Goal: Information Seeking & Learning: Learn about a topic

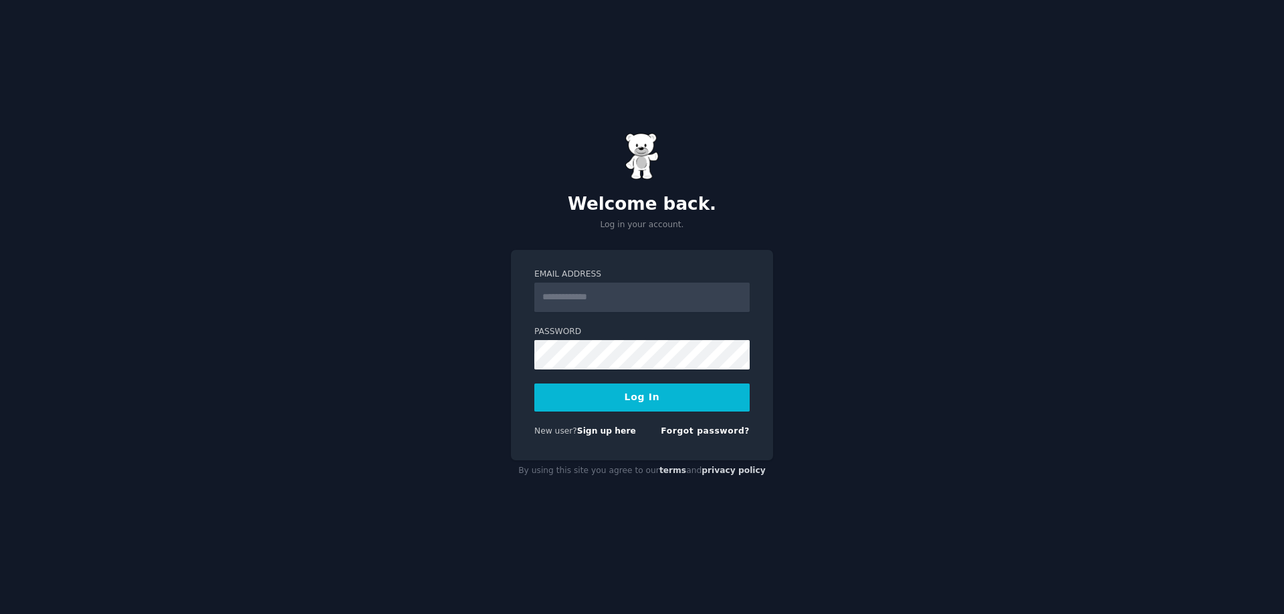
click at [597, 316] on form "Email Address Password Log In New user? Sign up here Forgot password?" at bounding box center [641, 356] width 215 height 174
click at [601, 301] on input "Email Address" at bounding box center [641, 297] width 215 height 29
click at [552, 288] on input "Email Address" at bounding box center [641, 297] width 215 height 29
click at [697, 433] on link "Forgot password?" at bounding box center [705, 431] width 89 height 9
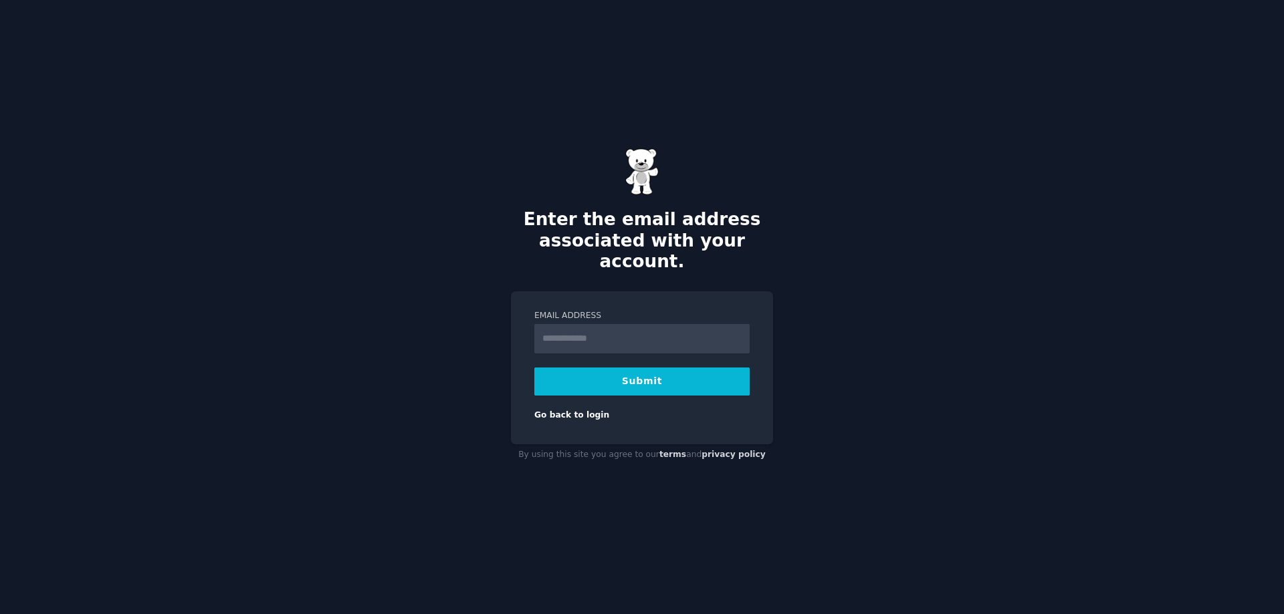
type input "**********"
click at [603, 371] on button "Submit" at bounding box center [641, 382] width 215 height 28
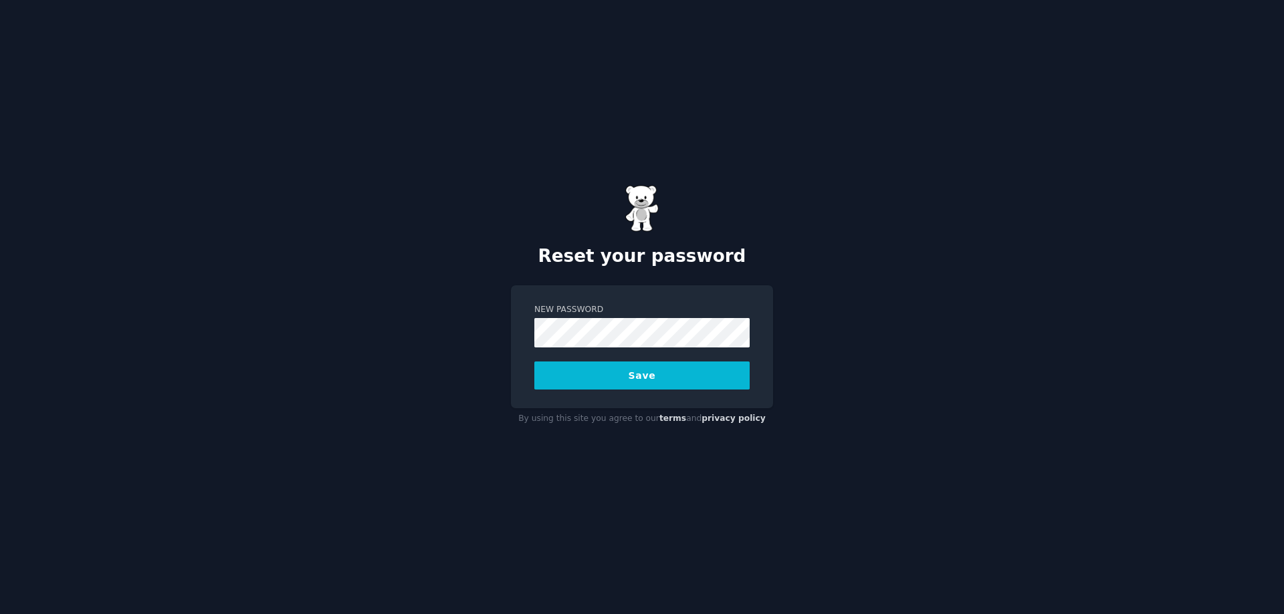
click at [667, 374] on button "Save" at bounding box center [641, 376] width 215 height 28
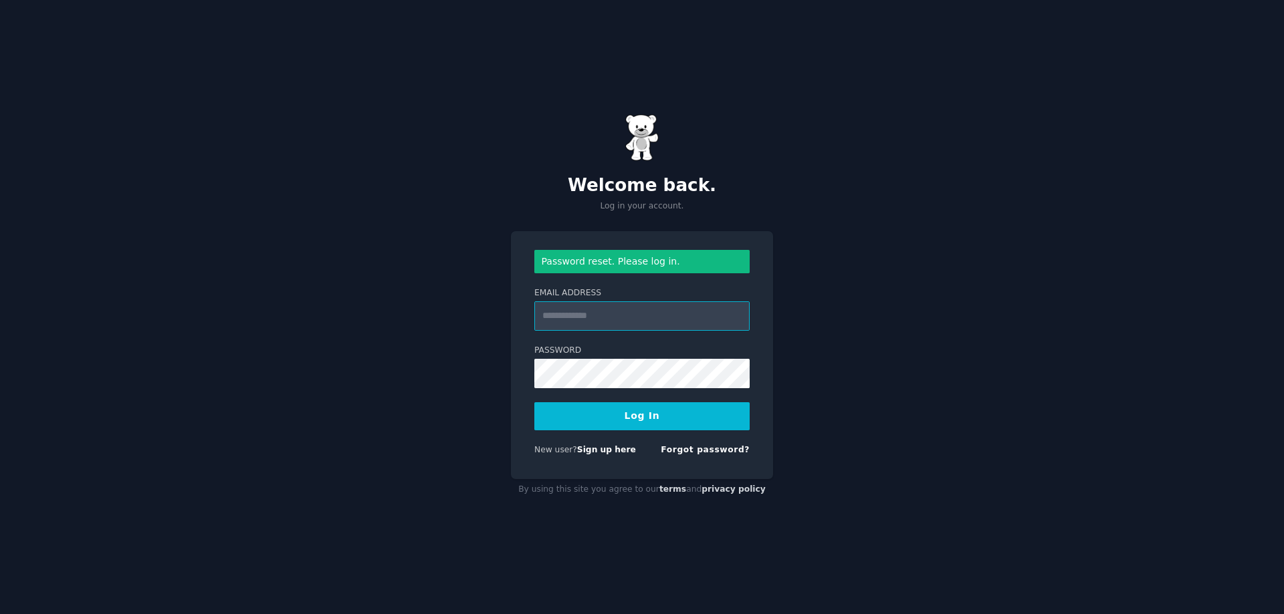
type input "**********"
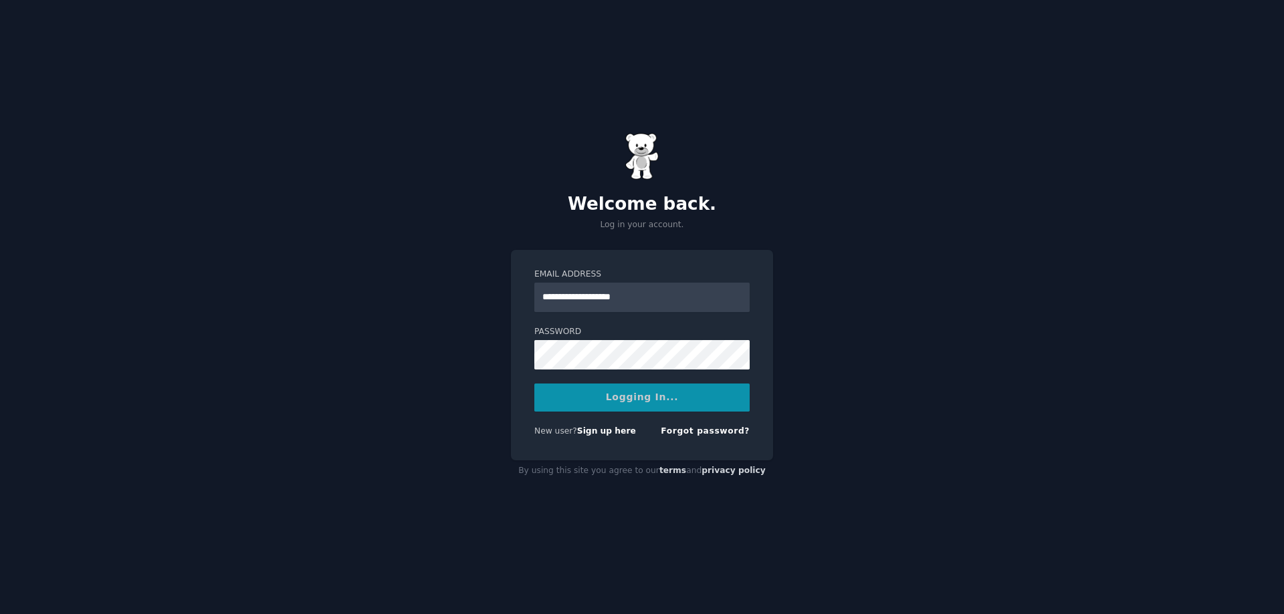
click at [606, 414] on form "**********" at bounding box center [641, 356] width 215 height 174
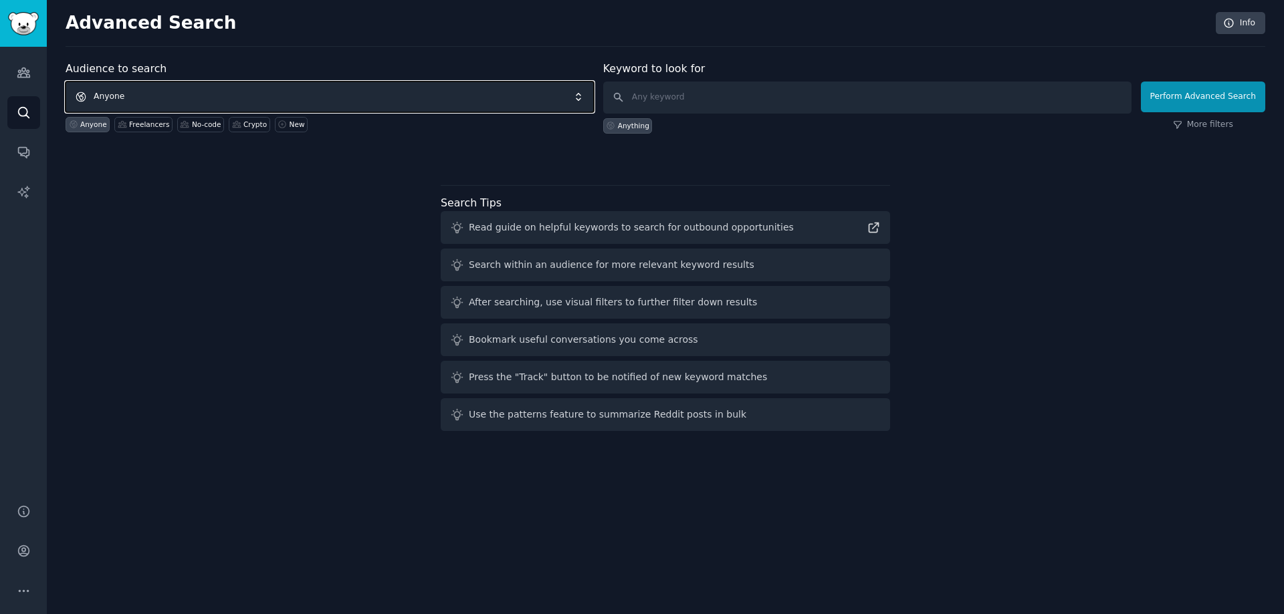
click at [347, 90] on span "Anyone" at bounding box center [330, 97] width 528 height 31
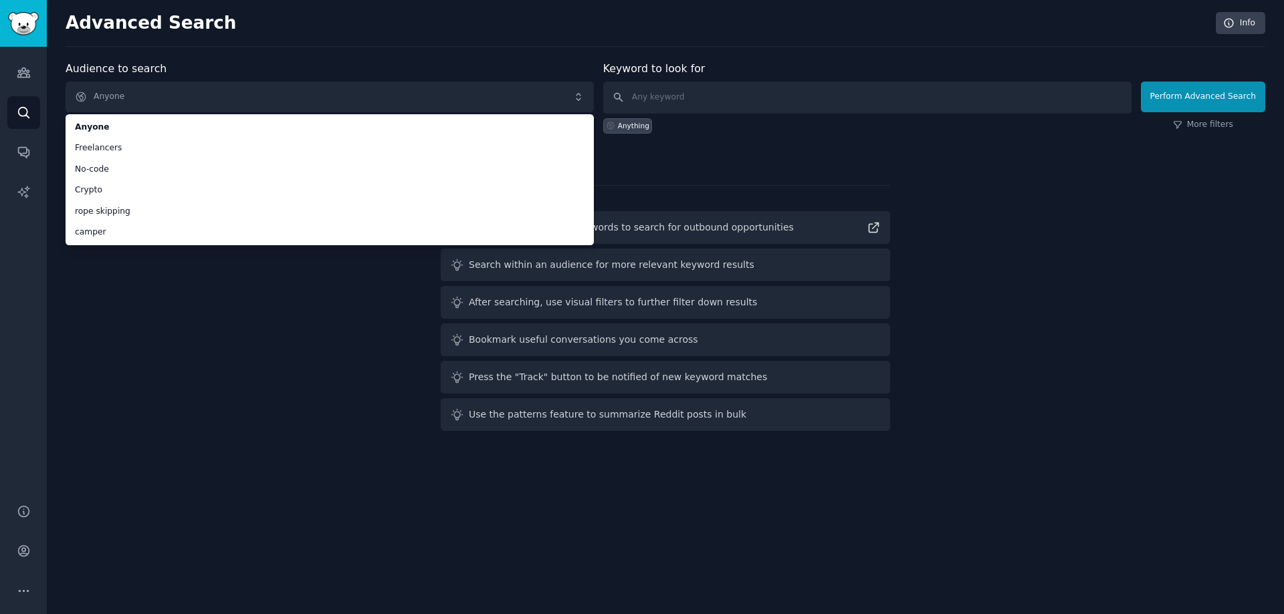
click at [206, 385] on div "Audience to search Anyone Anyone Freelancers No-code Crypto rope skipping campe…" at bounding box center [665, 249] width 1199 height 376
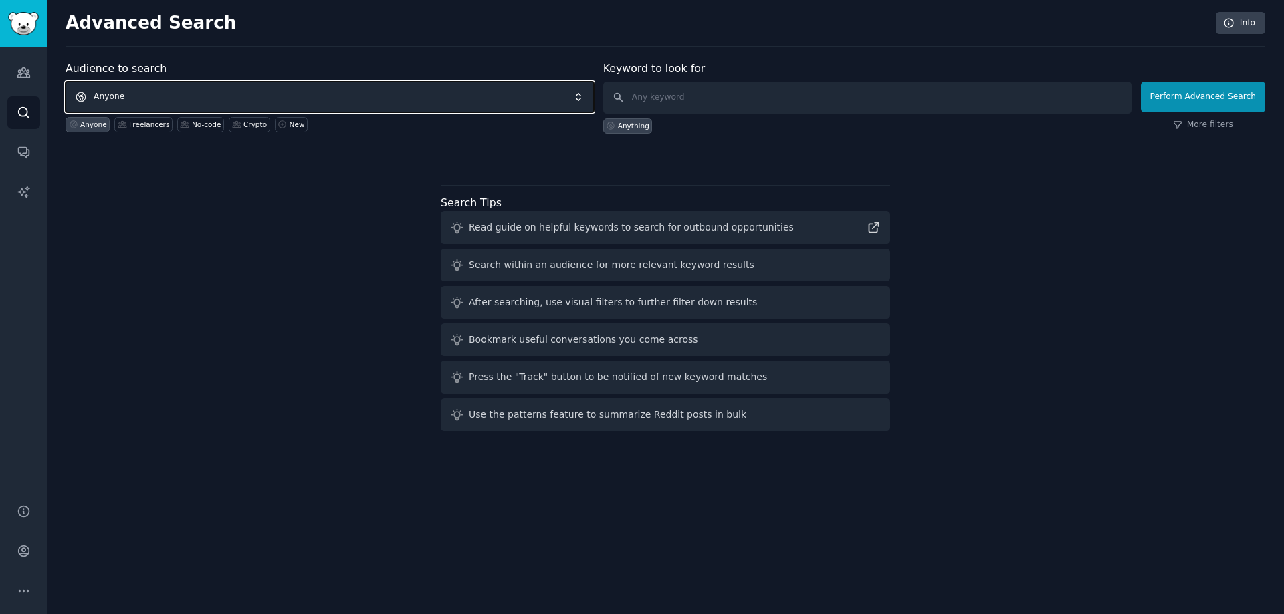
click at [239, 98] on span "Anyone" at bounding box center [330, 97] width 528 height 31
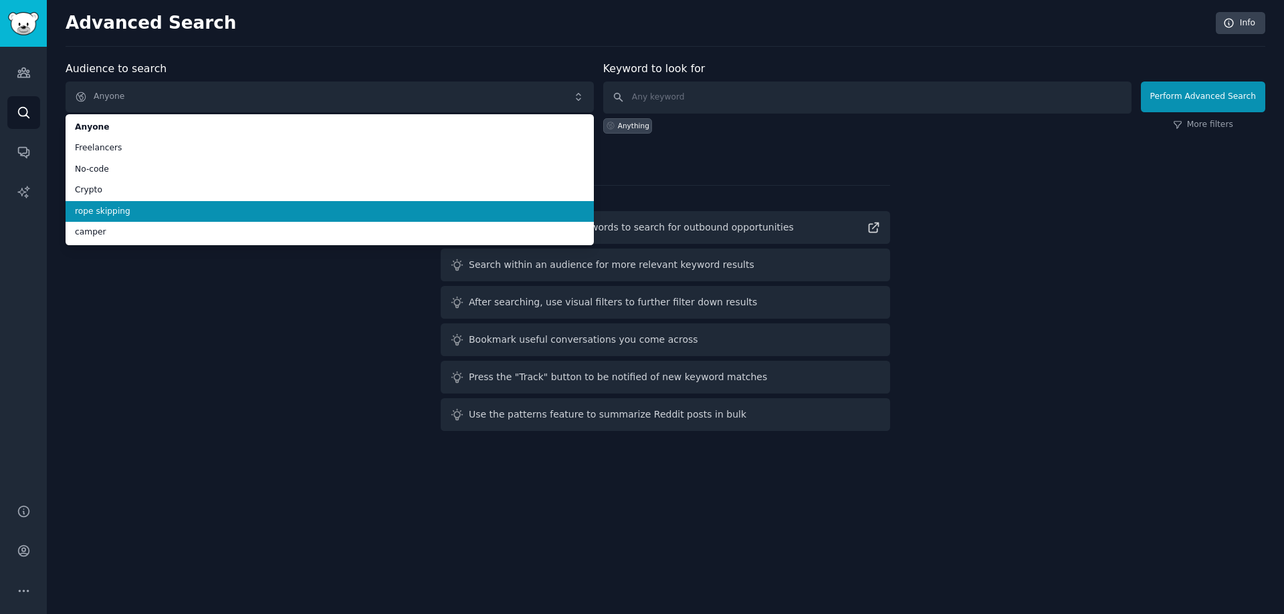
click at [204, 217] on li "rope skipping" at bounding box center [330, 211] width 528 height 21
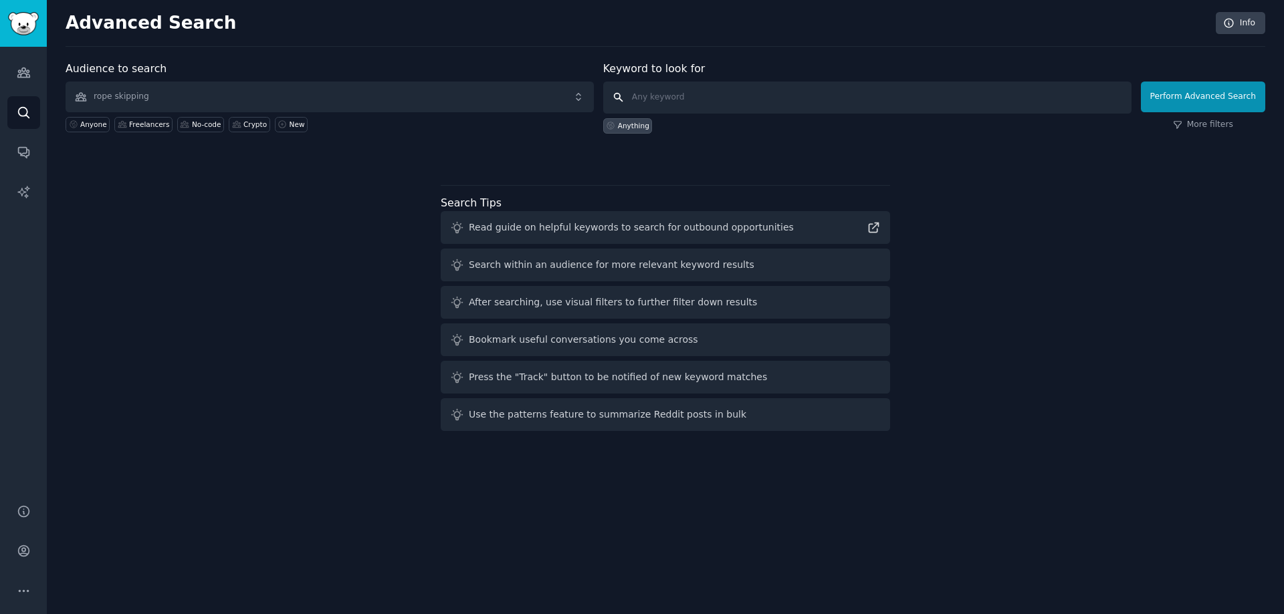
click at [660, 92] on input "text" at bounding box center [867, 98] width 528 height 32
type input "pr"
type input "problem"
click button "Perform Advanced Search" at bounding box center [1203, 97] width 124 height 31
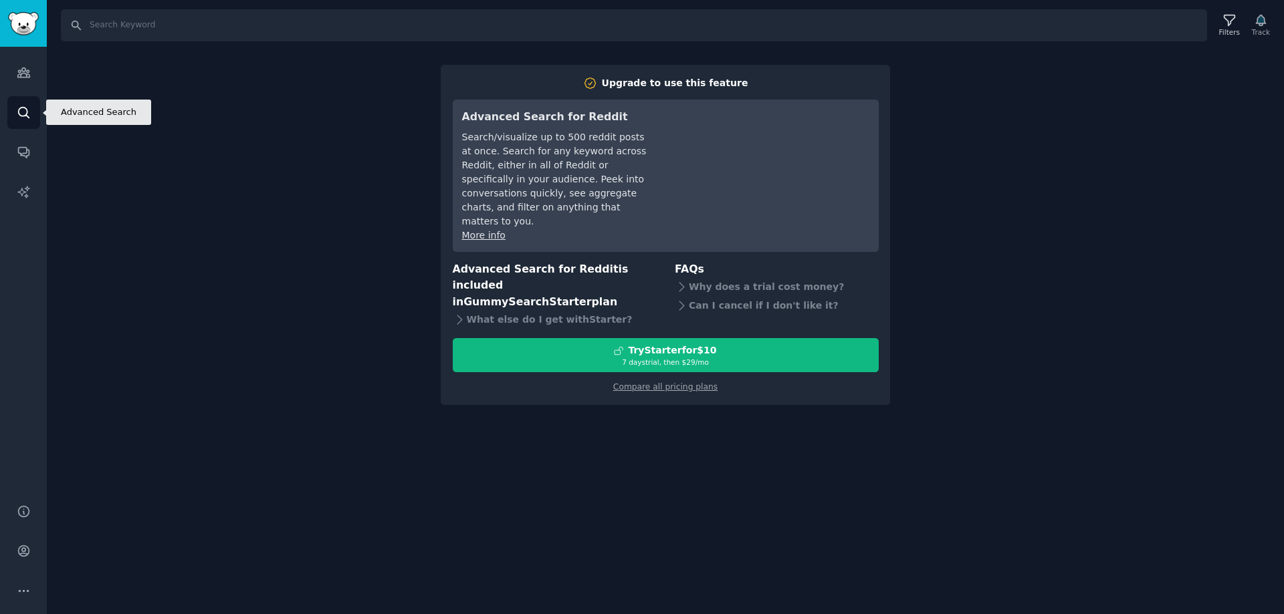
click at [23, 119] on icon "Sidebar" at bounding box center [24, 113] width 14 height 14
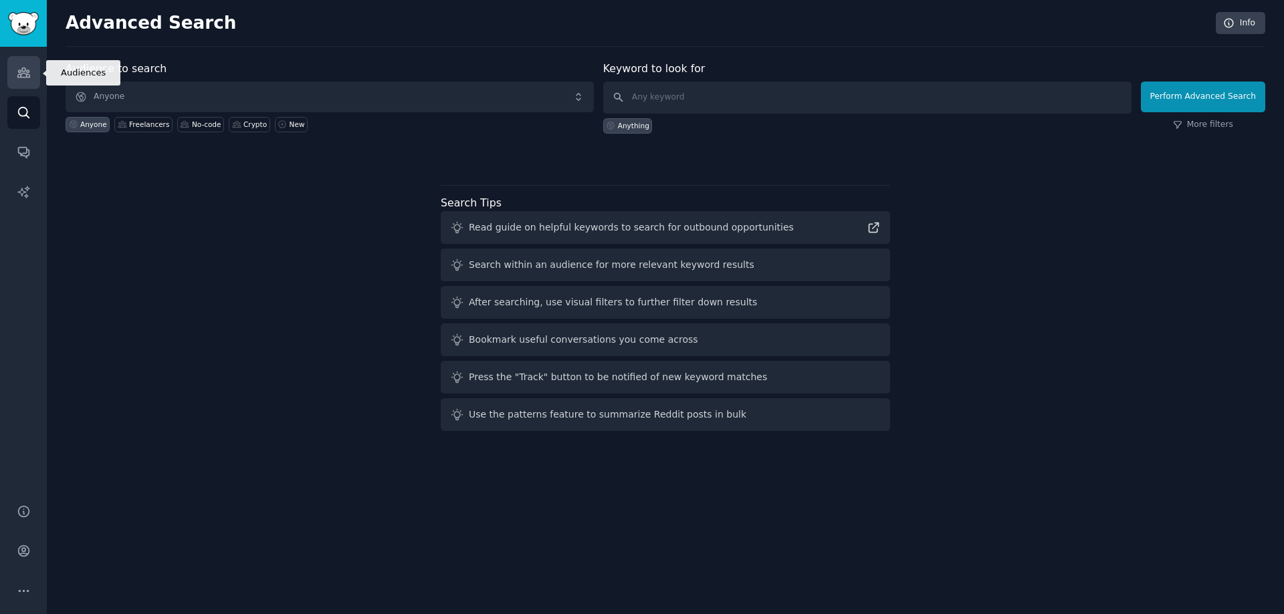
click at [28, 82] on link "Audiences" at bounding box center [23, 72] width 33 height 33
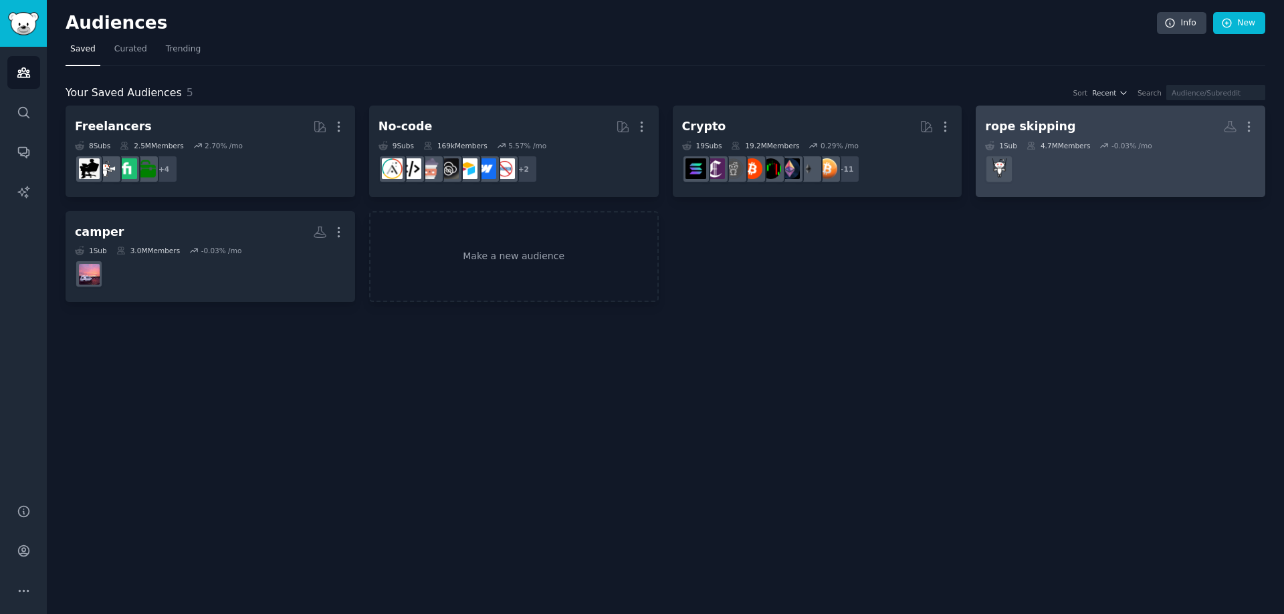
click at [1031, 124] on div "rope skipping" at bounding box center [1030, 126] width 90 height 17
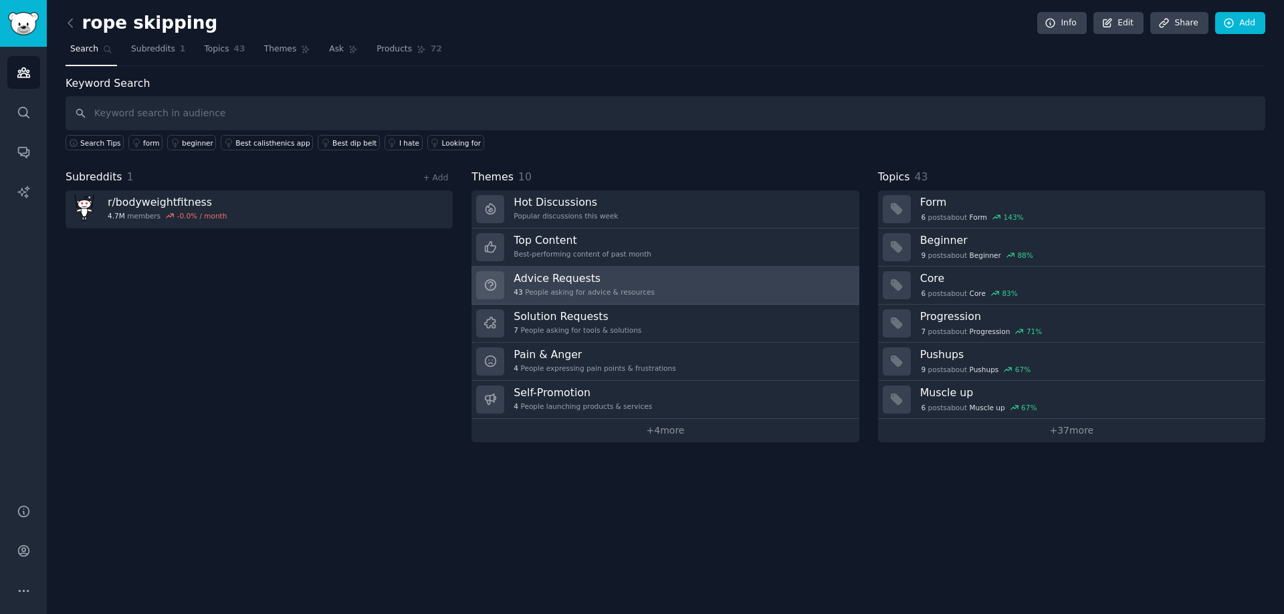
click at [577, 279] on h3 "Advice Requests" at bounding box center [583, 278] width 141 height 14
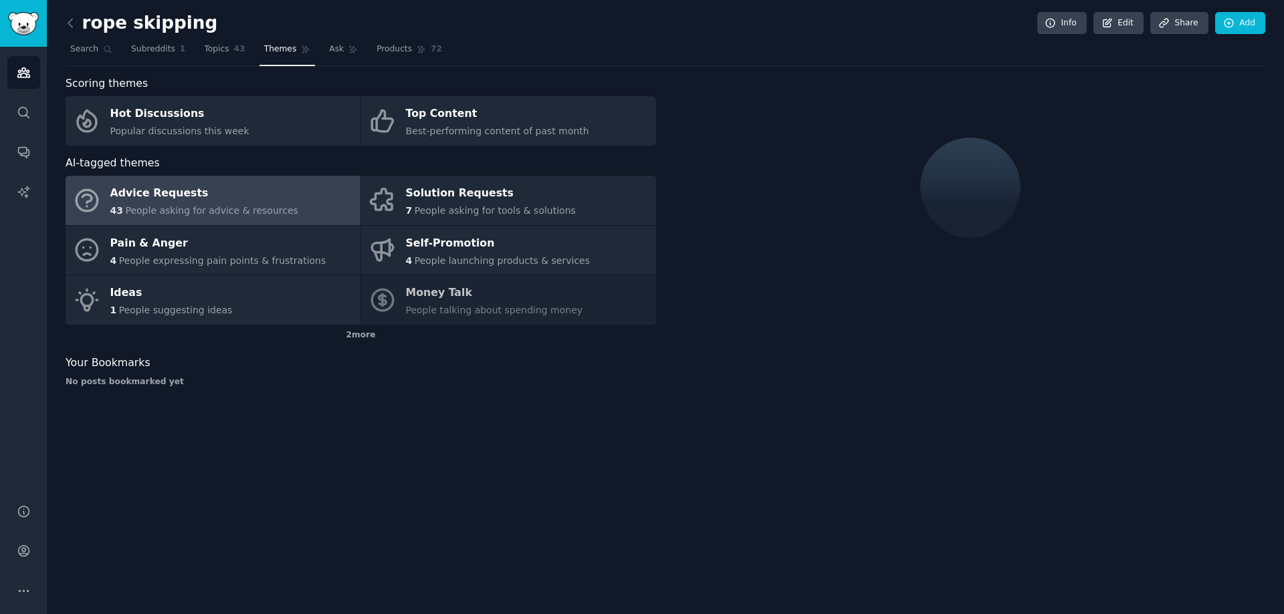
click at [62, 21] on div "rope skipping Info Edit Share Add Search Subreddits 1 Topics 43 Themes Ask Prod…" at bounding box center [665, 307] width 1237 height 614
click at [70, 21] on icon at bounding box center [70, 23] width 4 height 8
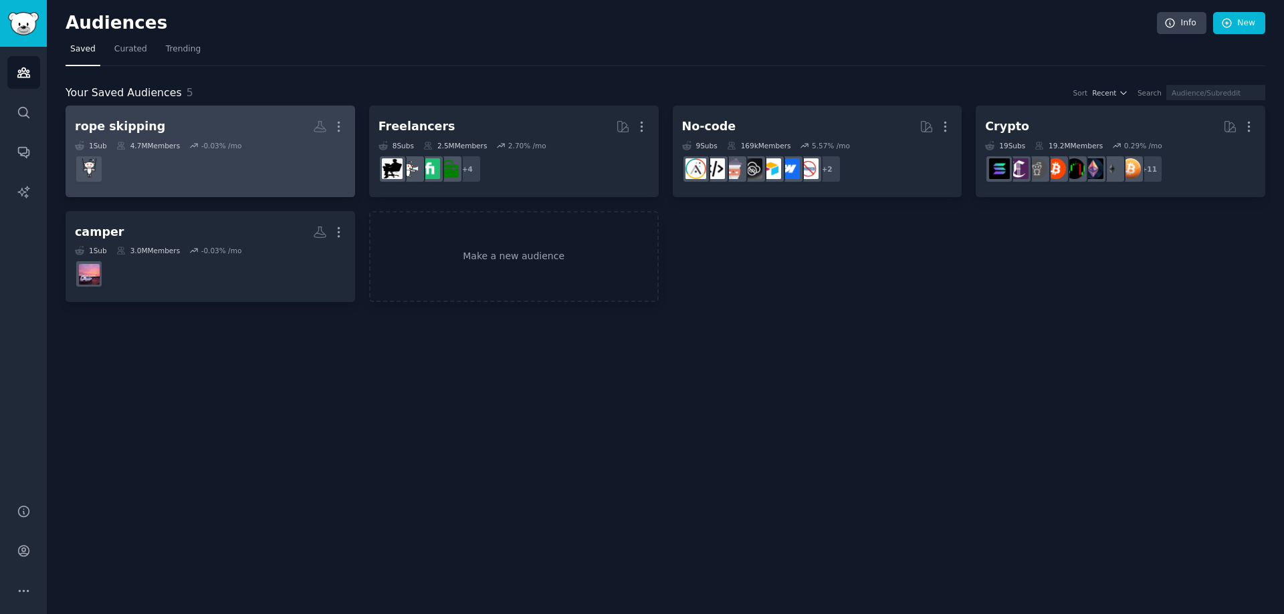
click at [219, 153] on dd at bounding box center [210, 168] width 271 height 37
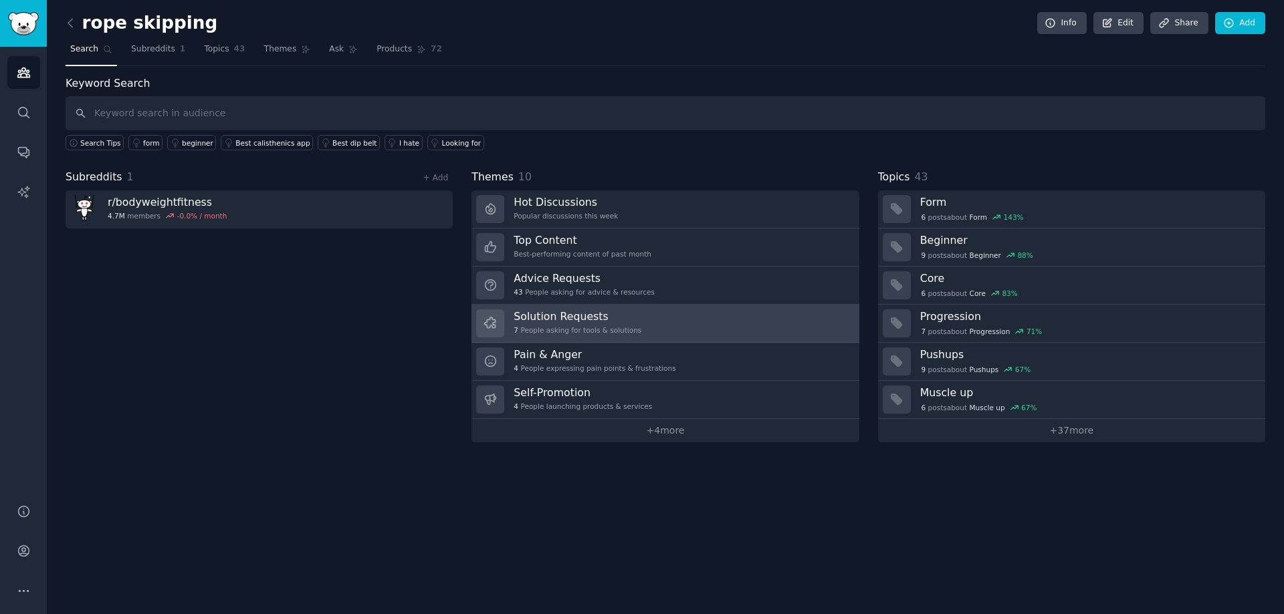
click at [592, 316] on h3 "Solution Requests" at bounding box center [577, 317] width 128 height 14
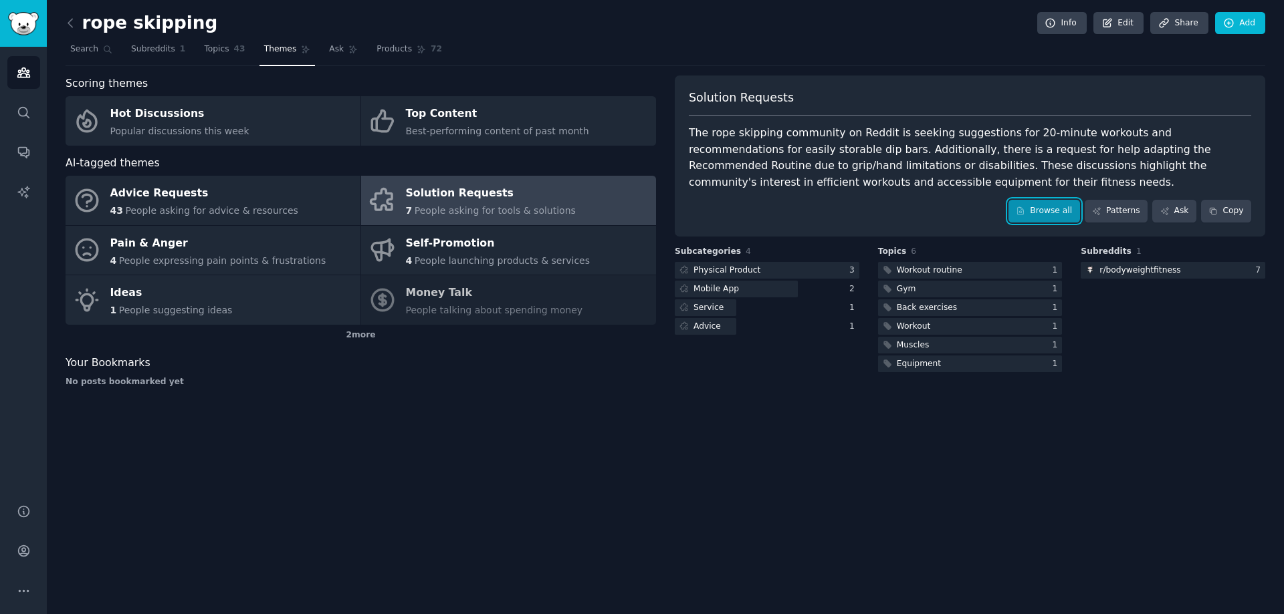
click at [1051, 205] on link "Browse all" at bounding box center [1044, 211] width 72 height 23
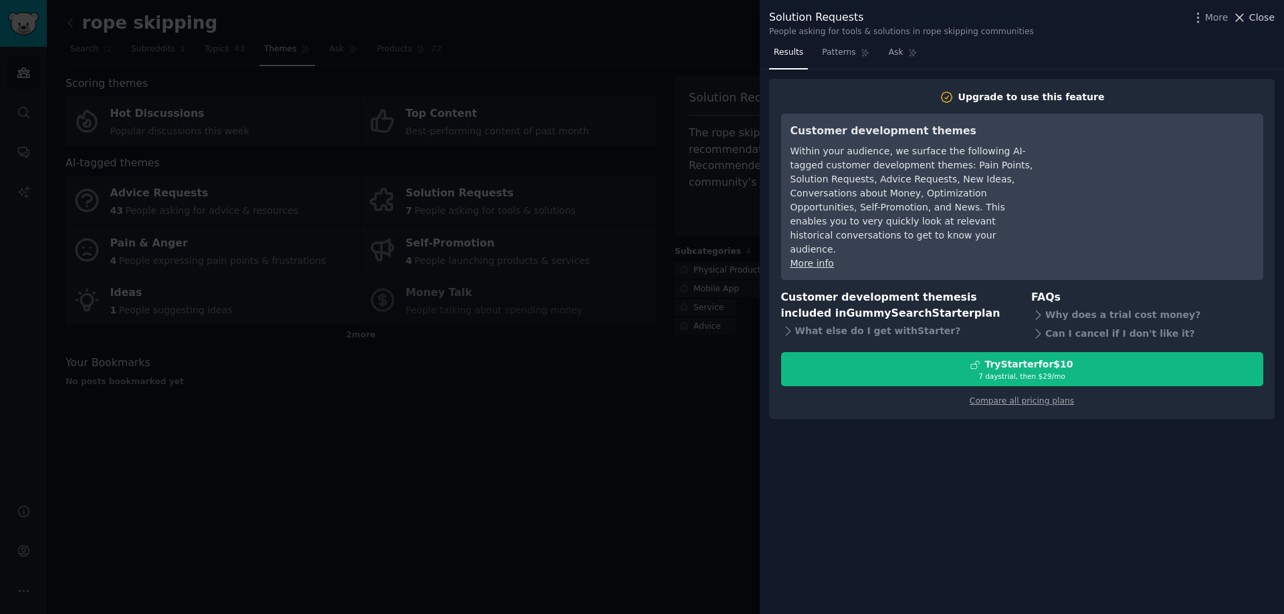
click at [1254, 11] on span "Close" at bounding box center [1261, 18] width 25 height 14
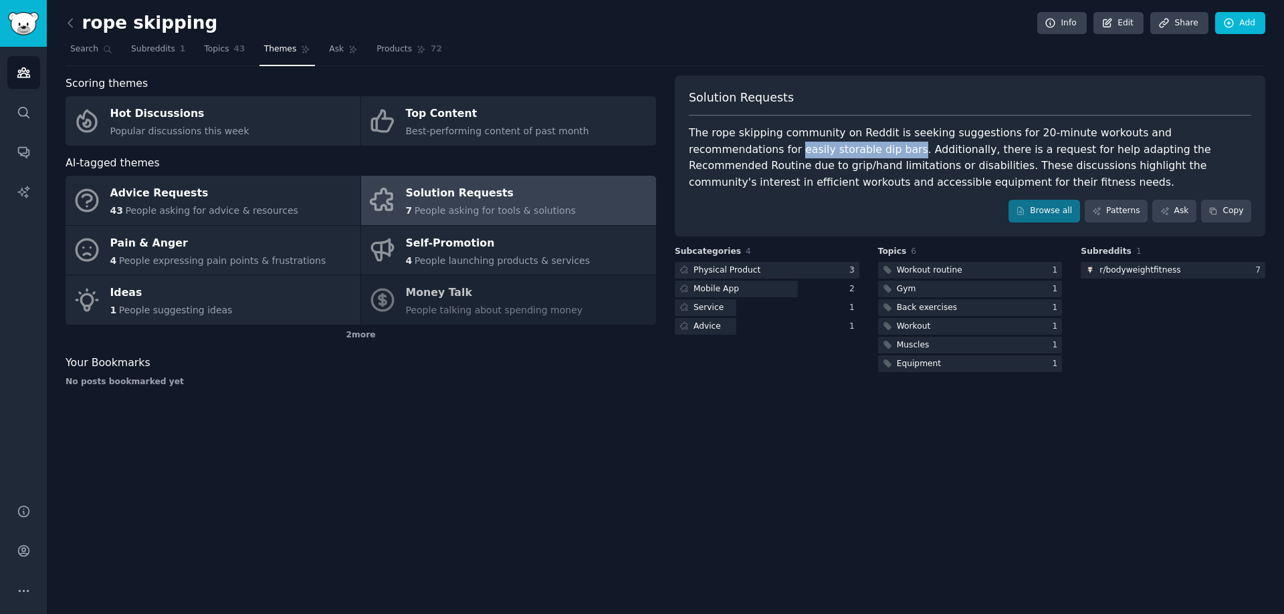
drag, startPoint x: 1221, startPoint y: 132, endPoint x: 766, endPoint y: 152, distance: 455.7
click at [766, 152] on div "The rope skipping community on Reddit is seeking suggestions for 20-minute work…" at bounding box center [970, 158] width 562 height 66
copy div "easily storable dip bars"
click at [965, 209] on div "Browse all Patterns Ask Copy" at bounding box center [970, 211] width 562 height 23
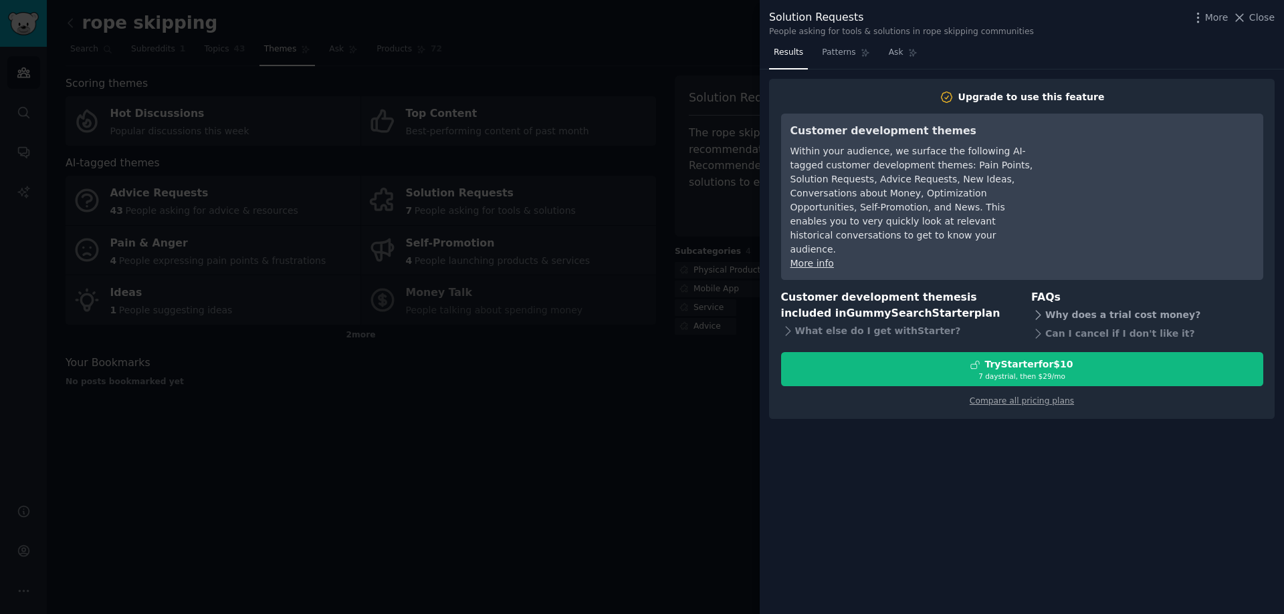
click at [1039, 308] on icon at bounding box center [1038, 315] width 14 height 14
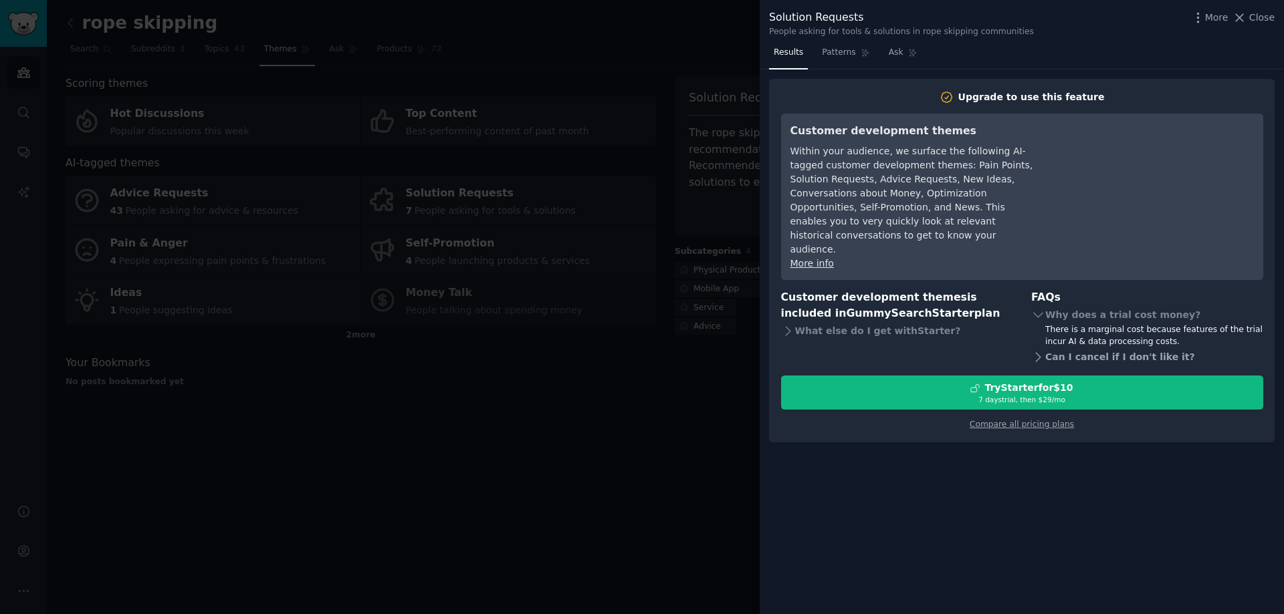
click at [1037, 350] on icon at bounding box center [1038, 357] width 14 height 14
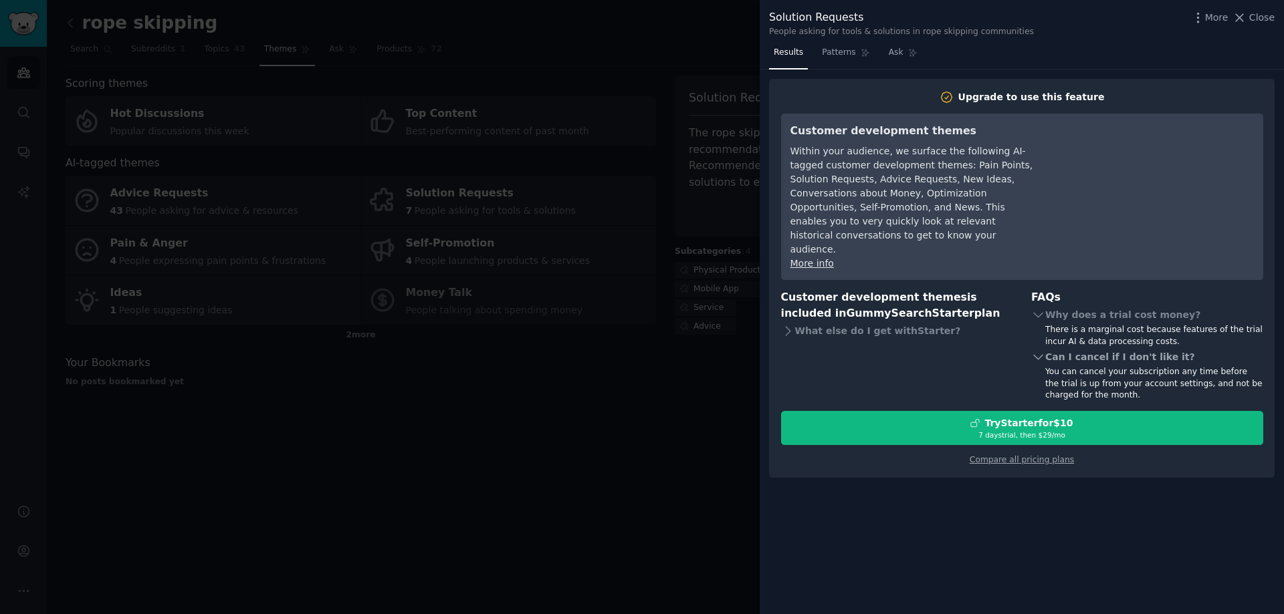
click at [1037, 350] on icon at bounding box center [1038, 357] width 14 height 14
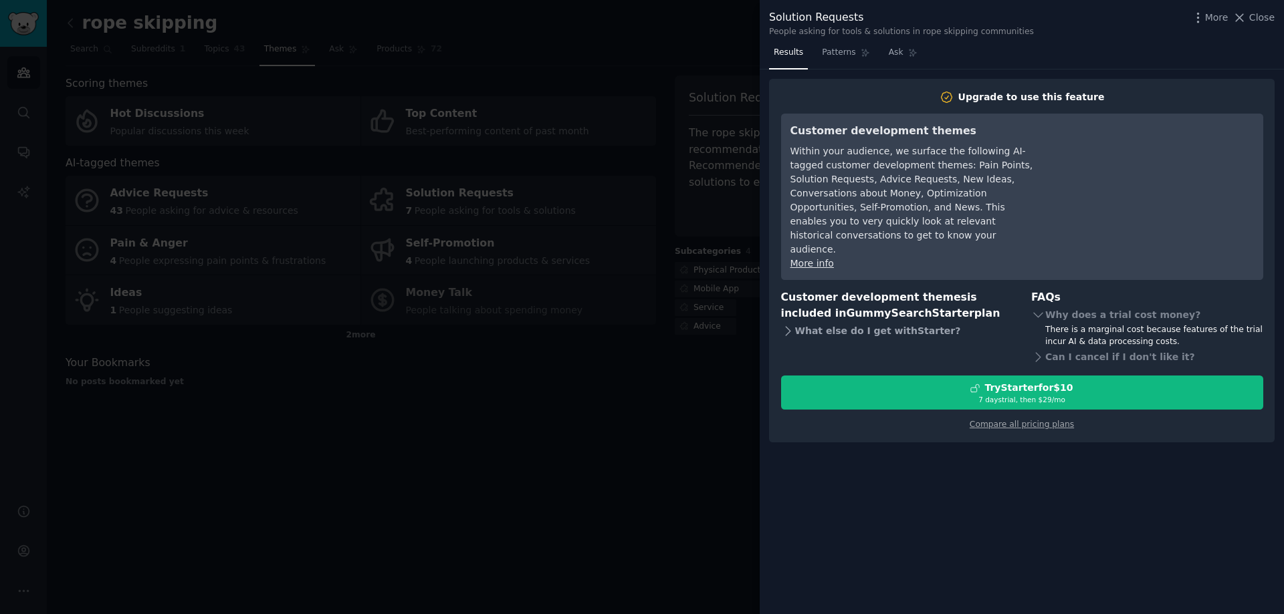
click at [825, 322] on div "What else do I get with Starter ?" at bounding box center [897, 331] width 232 height 19
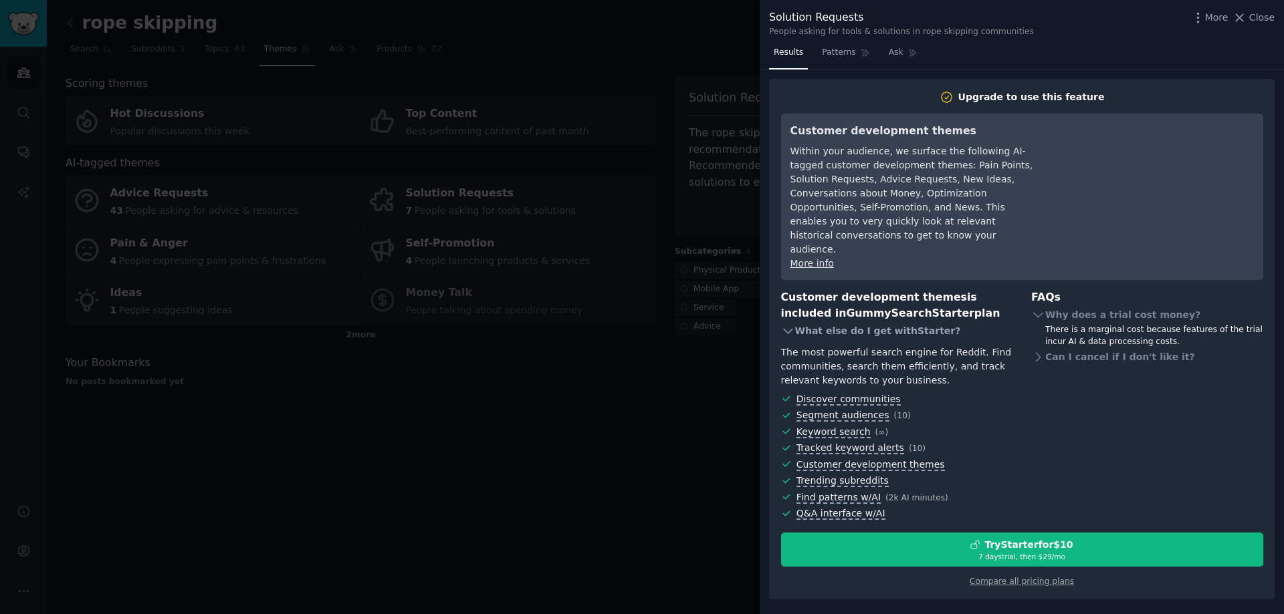
click at [828, 322] on div "What else do I get with Starter ?" at bounding box center [897, 331] width 232 height 19
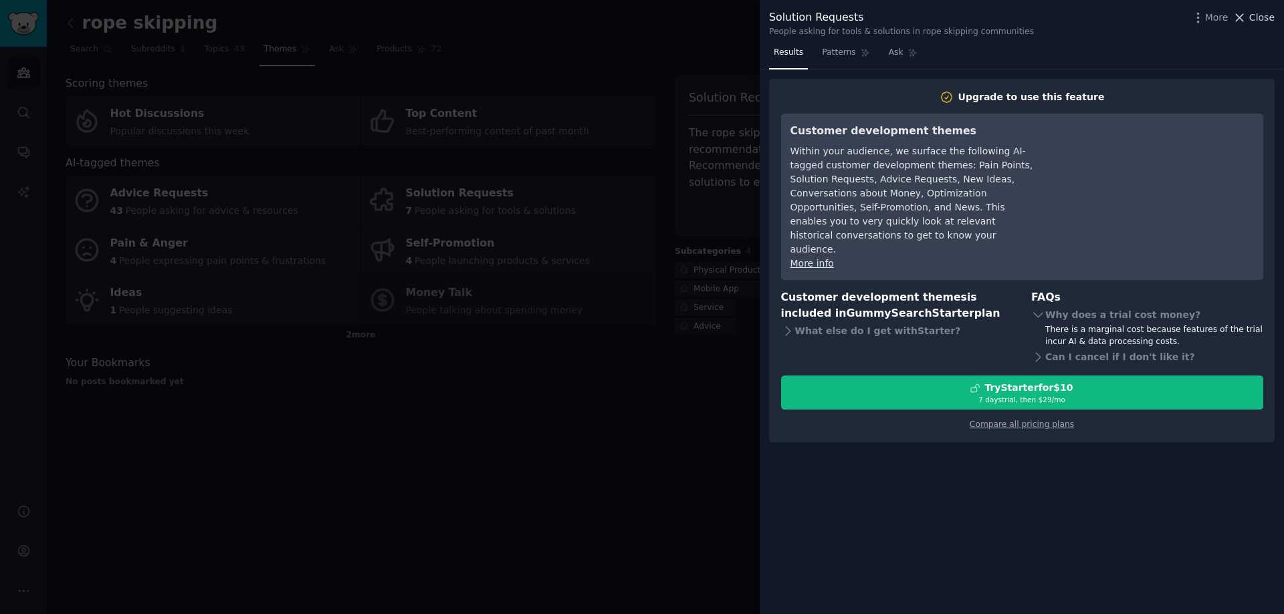
click at [1252, 19] on span "Close" at bounding box center [1261, 18] width 25 height 14
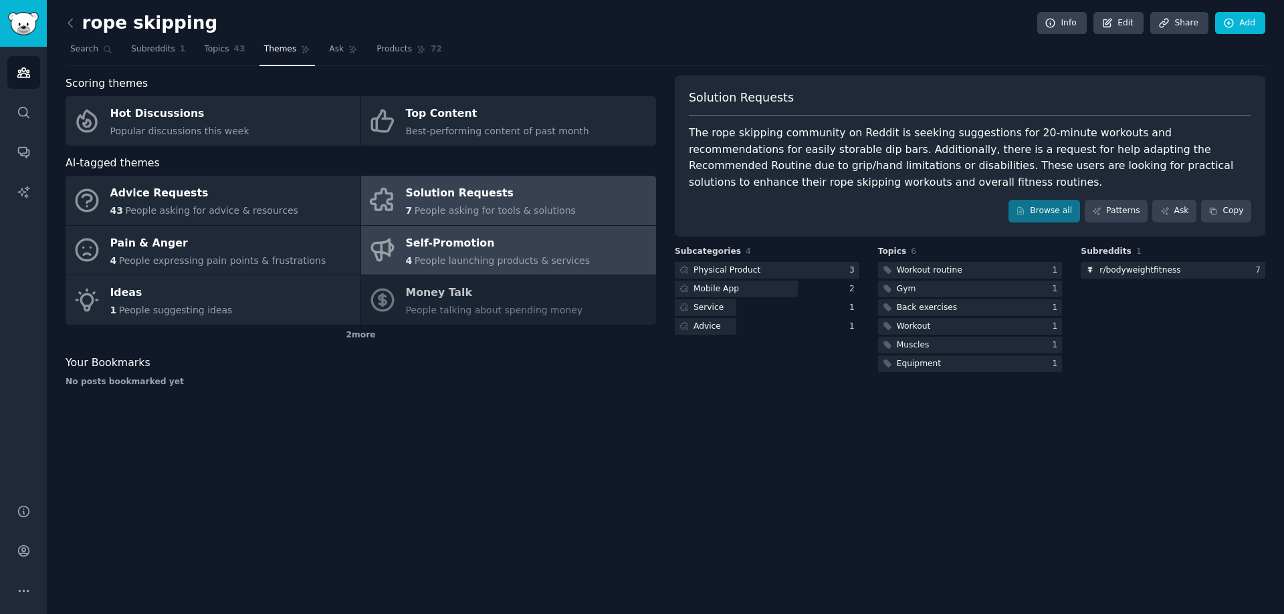
click at [578, 258] on link "Self-Promotion 4 People launching products & services" at bounding box center [508, 250] width 295 height 49
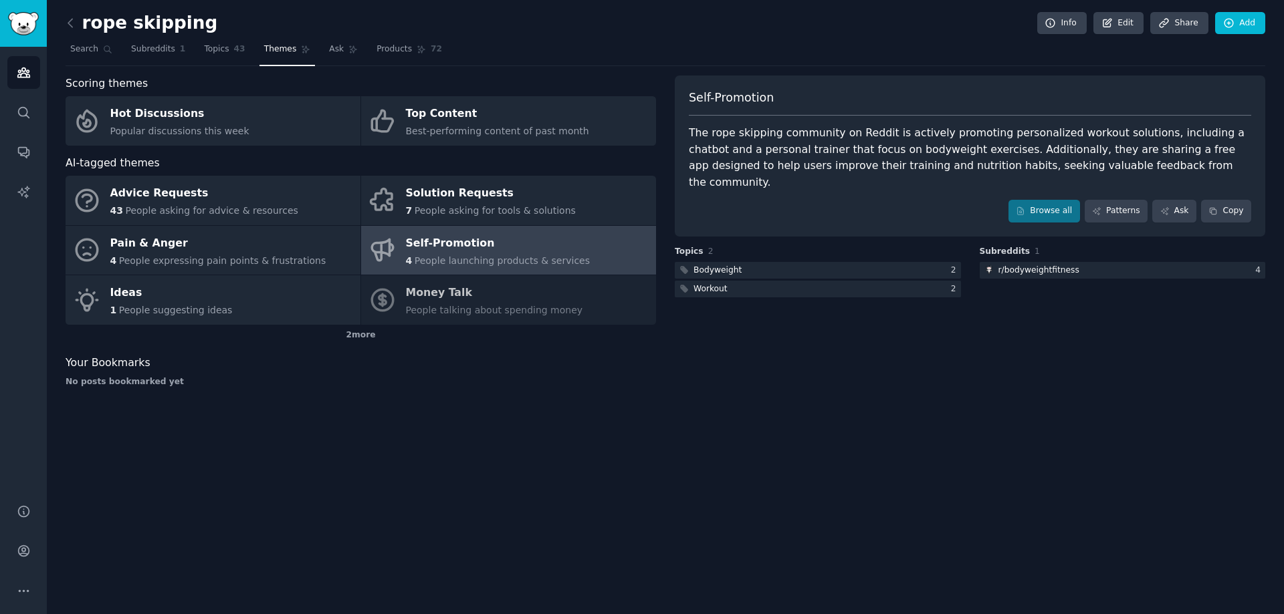
click at [78, 22] on link at bounding box center [74, 23] width 17 height 21
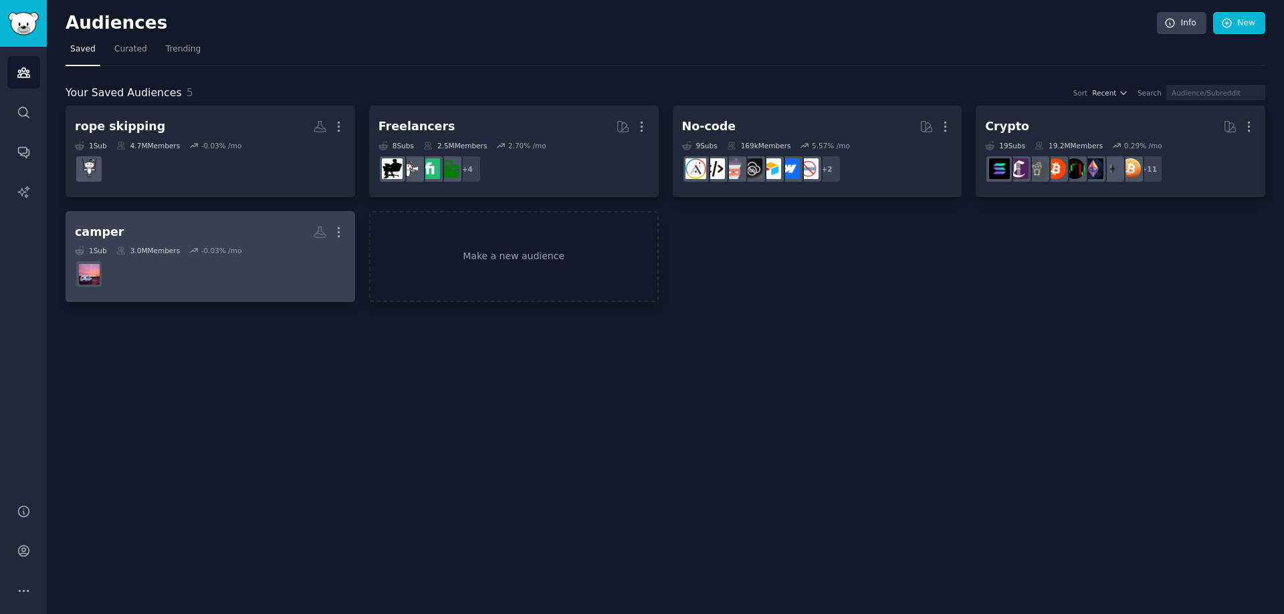
click at [157, 231] on h2 "camper More" at bounding box center [210, 232] width 271 height 23
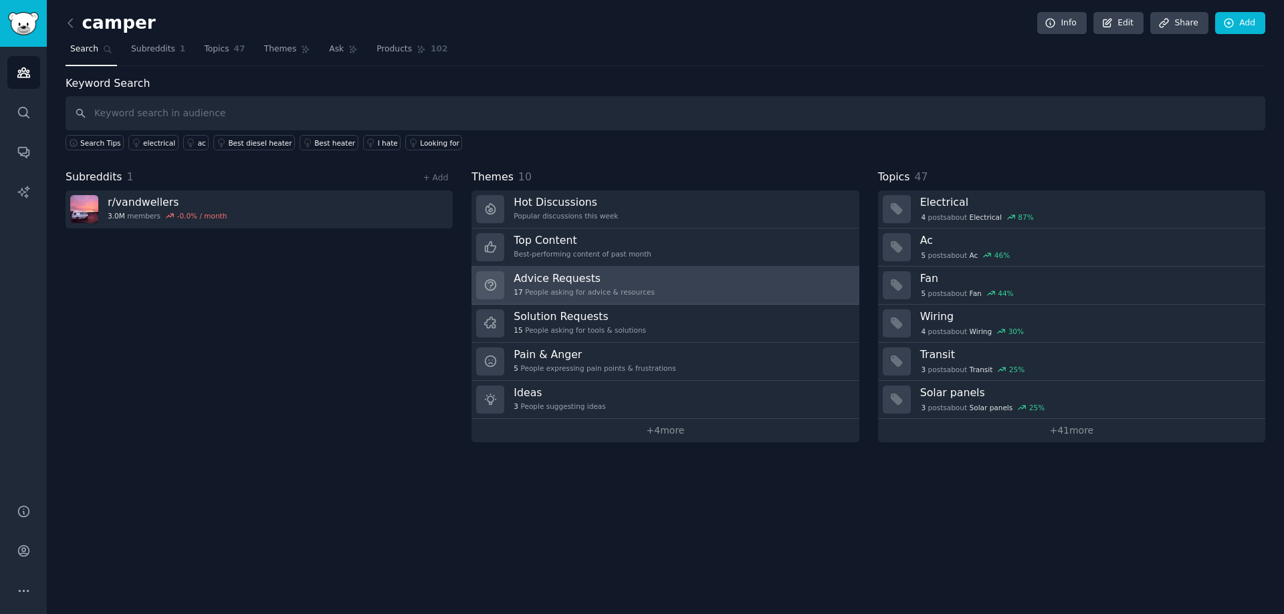
click at [580, 282] on h3 "Advice Requests" at bounding box center [583, 278] width 141 height 14
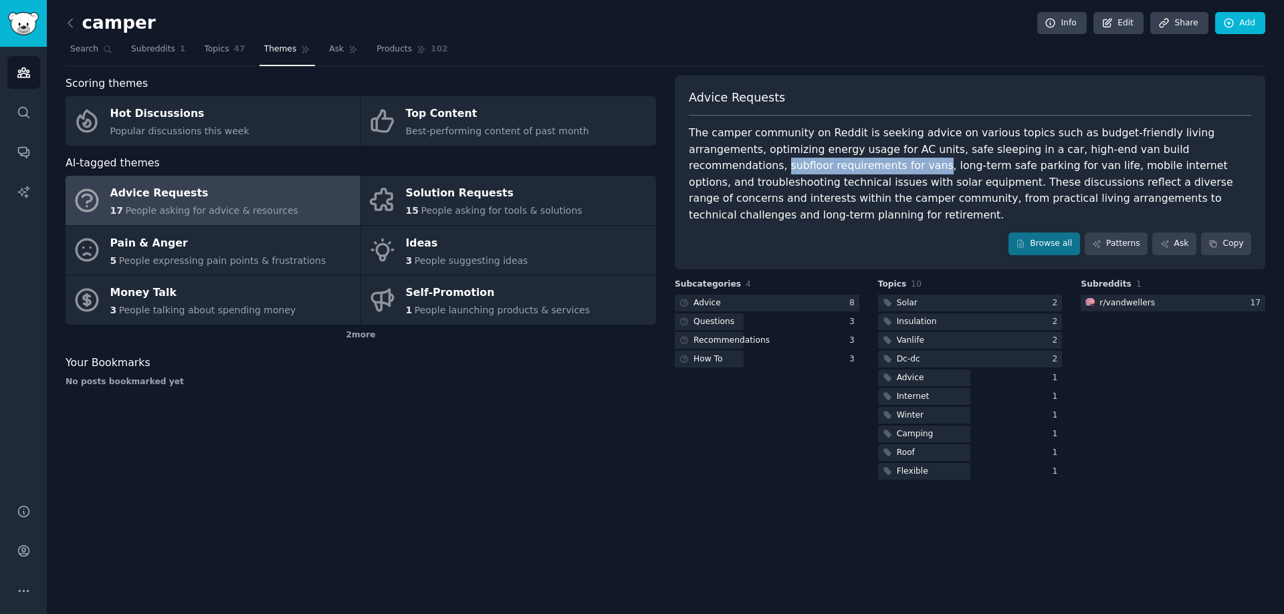
drag, startPoint x: 1148, startPoint y: 148, endPoint x: 790, endPoint y: 162, distance: 357.9
click at [790, 162] on div "The camper community on Reddit is seeking advice on various topics such as budg…" at bounding box center [970, 174] width 562 height 98
copy div "subfloor requirements for vans"
click at [890, 68] on div "camper Info Edit Share Add Search Subreddits 1 Topics 47 Themes Ask Products 10…" at bounding box center [665, 250] width 1199 height 463
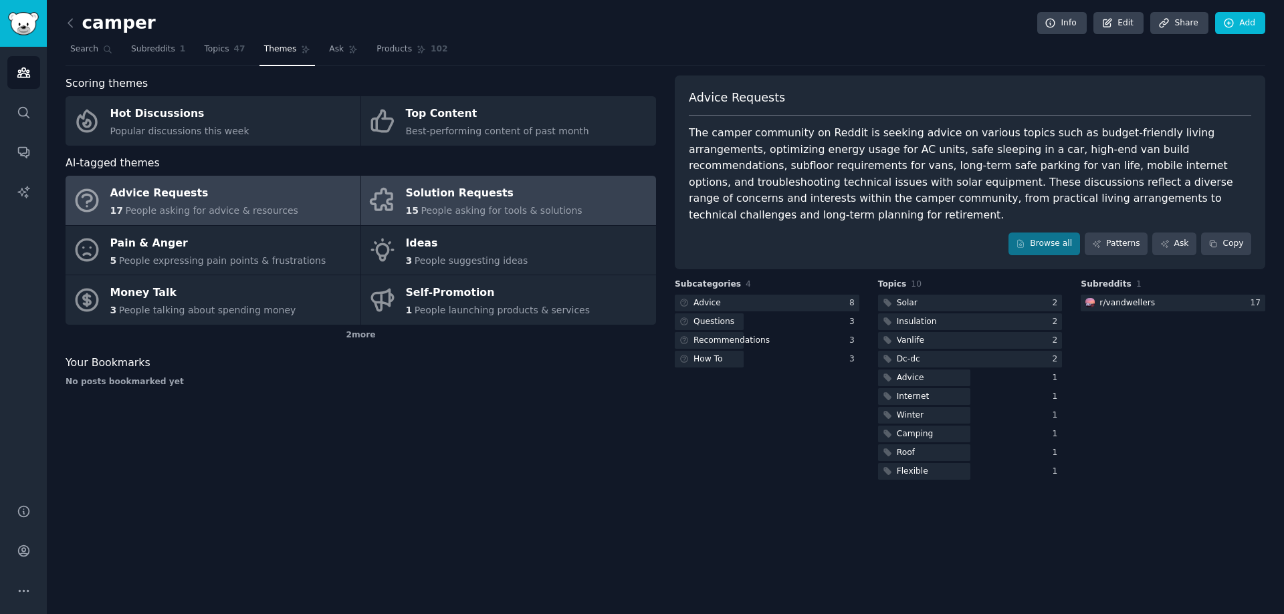
click at [534, 213] on span "People asking for tools & solutions" at bounding box center [501, 210] width 161 height 11
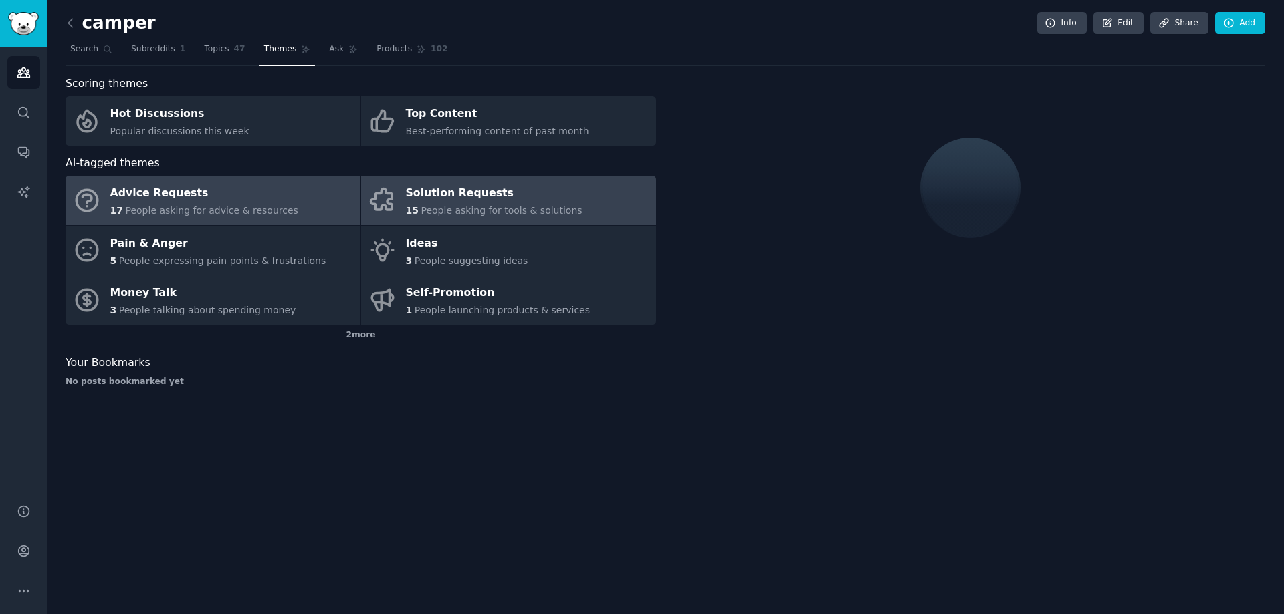
click at [277, 203] on link "Advice Requests 17 People asking for advice & resources" at bounding box center [213, 200] width 295 height 49
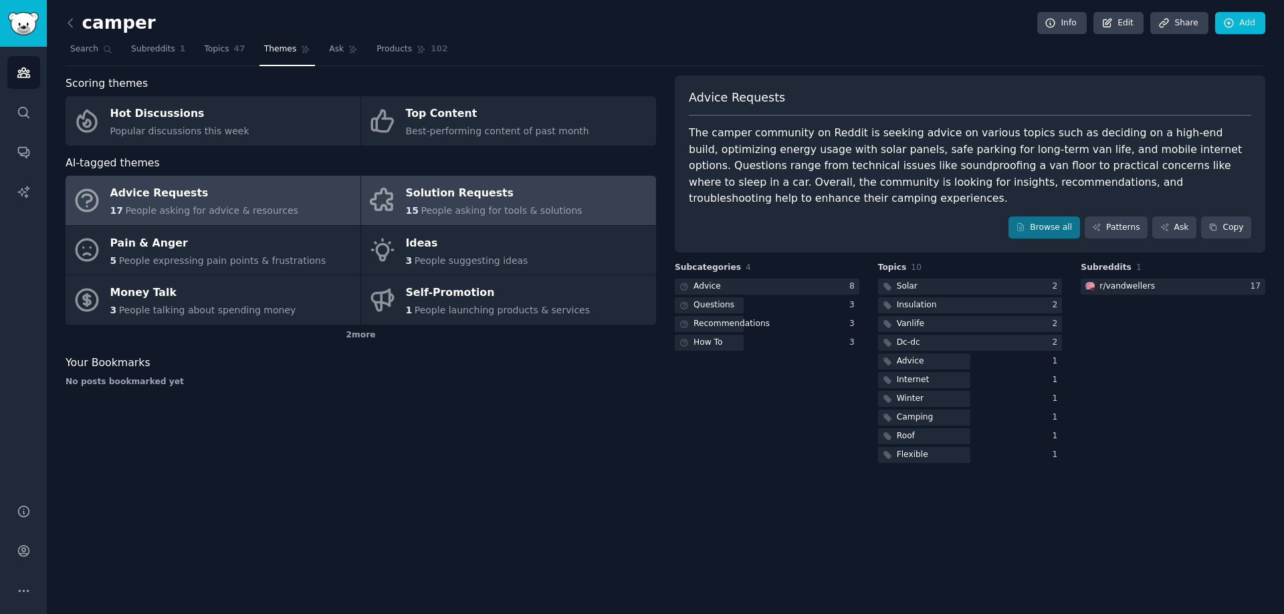
click at [398, 199] on link "Solution Requests 15 People asking for tools & solutions" at bounding box center [508, 200] width 295 height 49
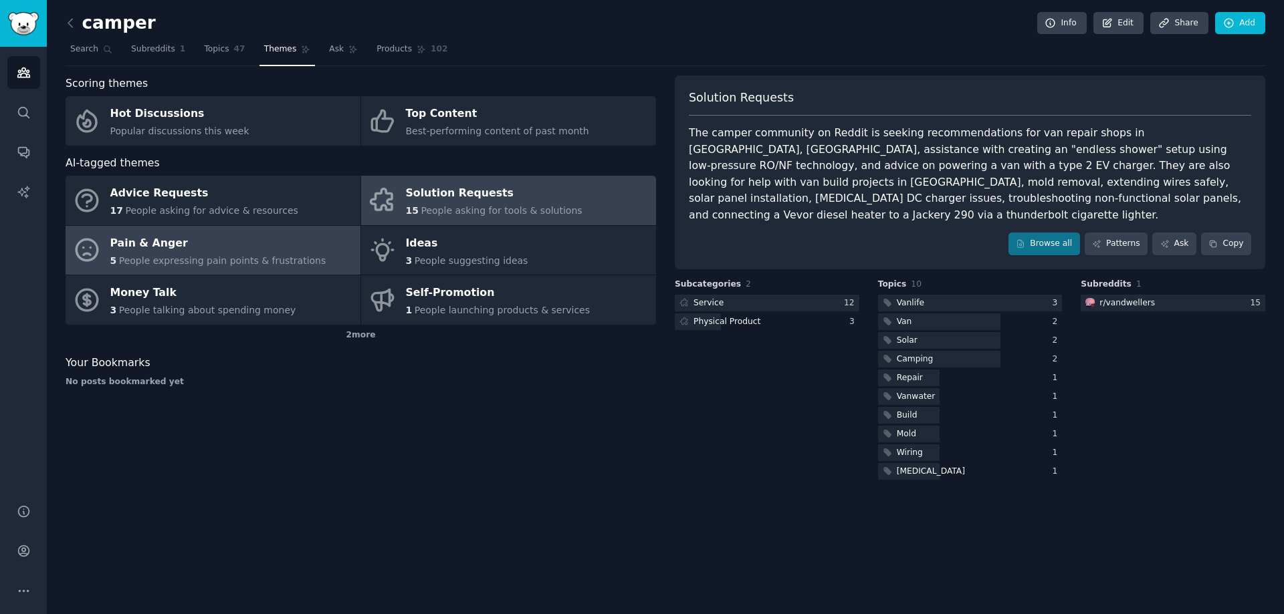
click at [283, 266] on span "People expressing pain points & frustrations" at bounding box center [222, 260] width 207 height 11
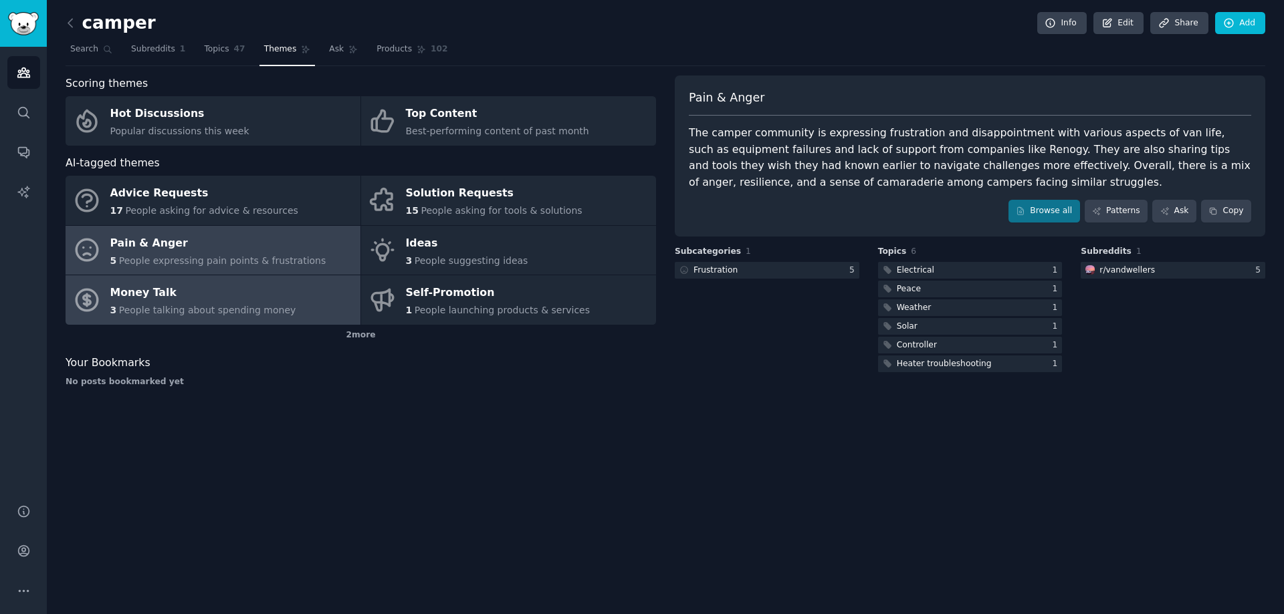
click at [212, 306] on span "People talking about spending money" at bounding box center [207, 310] width 177 height 11
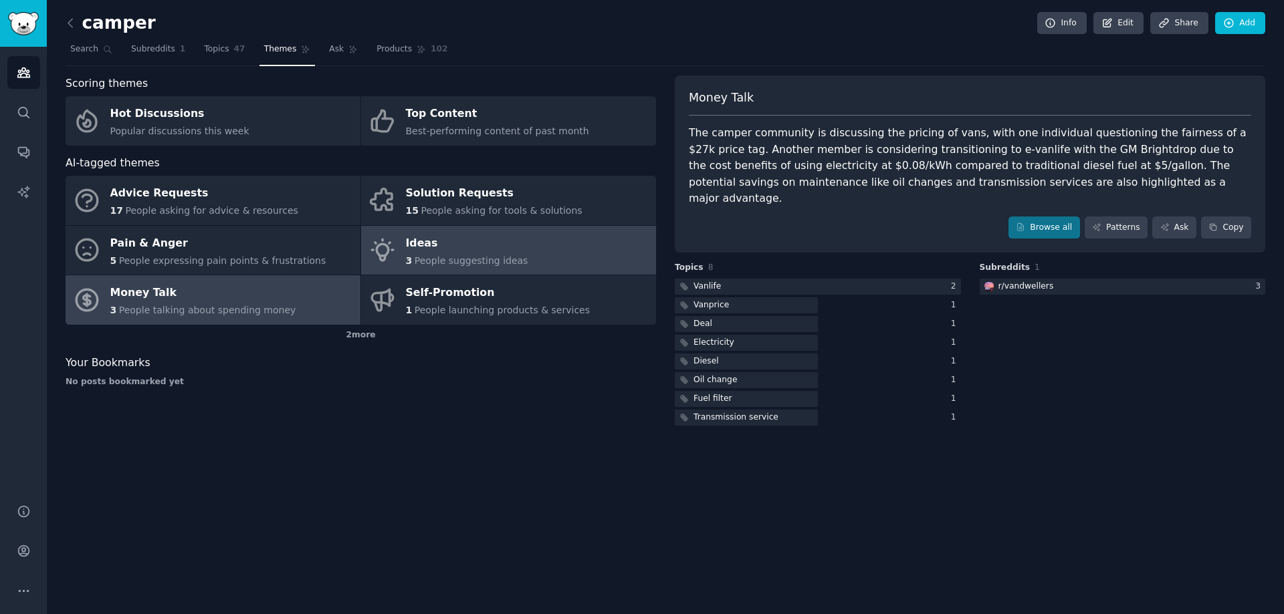
click at [416, 255] on span "People suggesting ideas" at bounding box center [471, 260] width 114 height 11
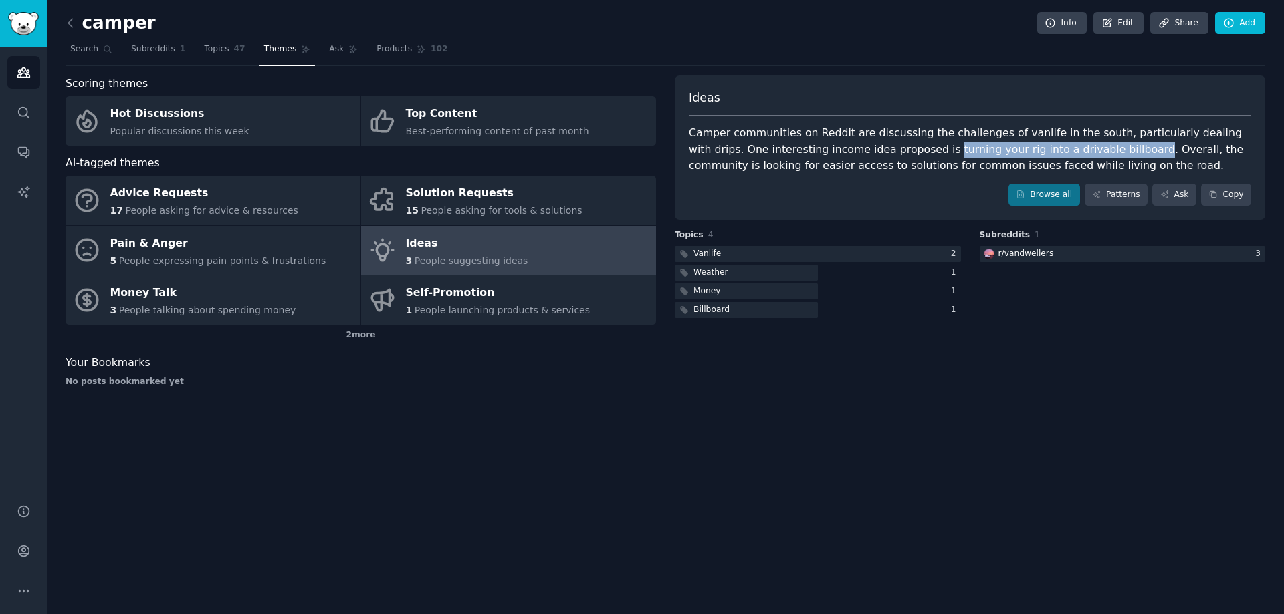
drag, startPoint x: 858, startPoint y: 151, endPoint x: 1040, endPoint y: 145, distance: 182.6
click at [1042, 145] on div "Camper communities on Reddit are discussing the challenges of vanlife in the so…" at bounding box center [970, 149] width 562 height 49
copy div "turning your rig into a drivable billboard"
click at [931, 435] on div "camper Info Edit Share Add Search Subreddits 1 Topics 47 Themes Ask Products 10…" at bounding box center [665, 307] width 1237 height 614
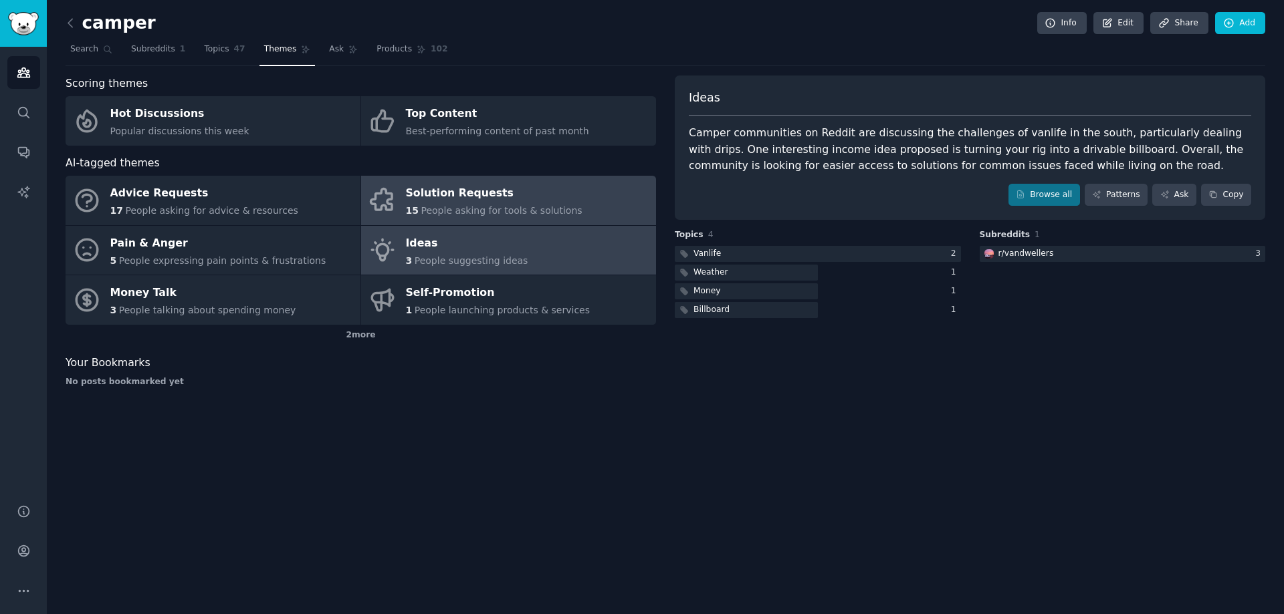
click at [485, 199] on div "Solution Requests" at bounding box center [494, 193] width 176 height 21
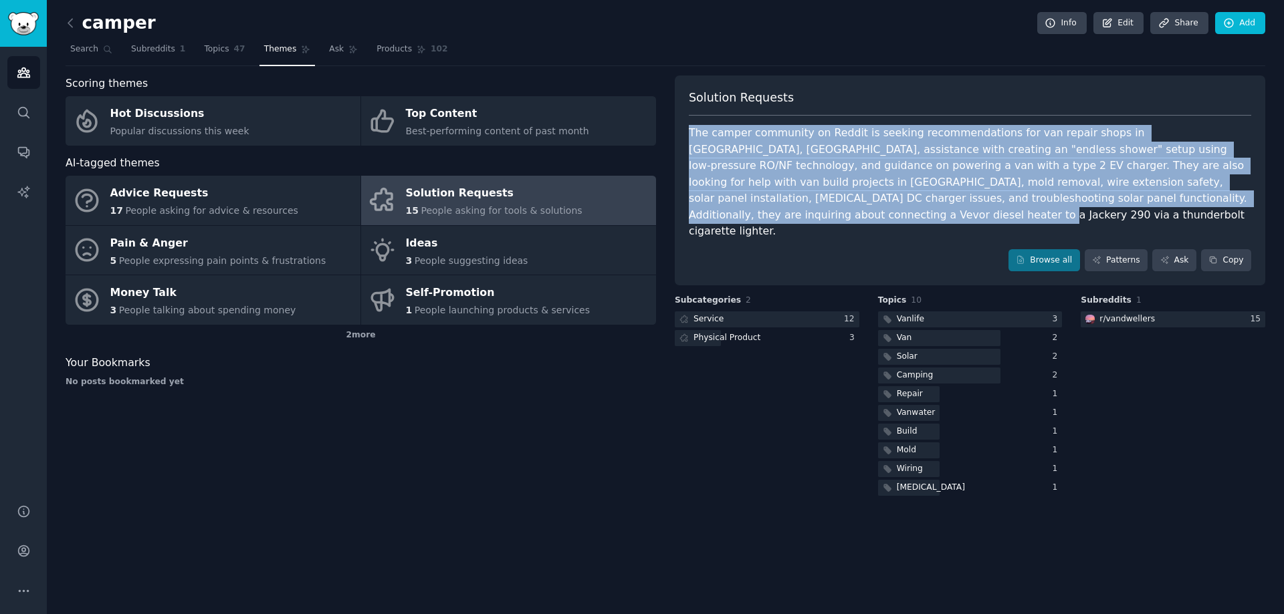
drag, startPoint x: 687, startPoint y: 130, endPoint x: 1209, endPoint y: 206, distance: 527.7
click at [1209, 206] on div "Solution Requests The camper community on Reddit is seeking recommendations for…" at bounding box center [970, 181] width 590 height 211
copy div "The camper community on Reddit is seeking recommendations for van repair shops …"
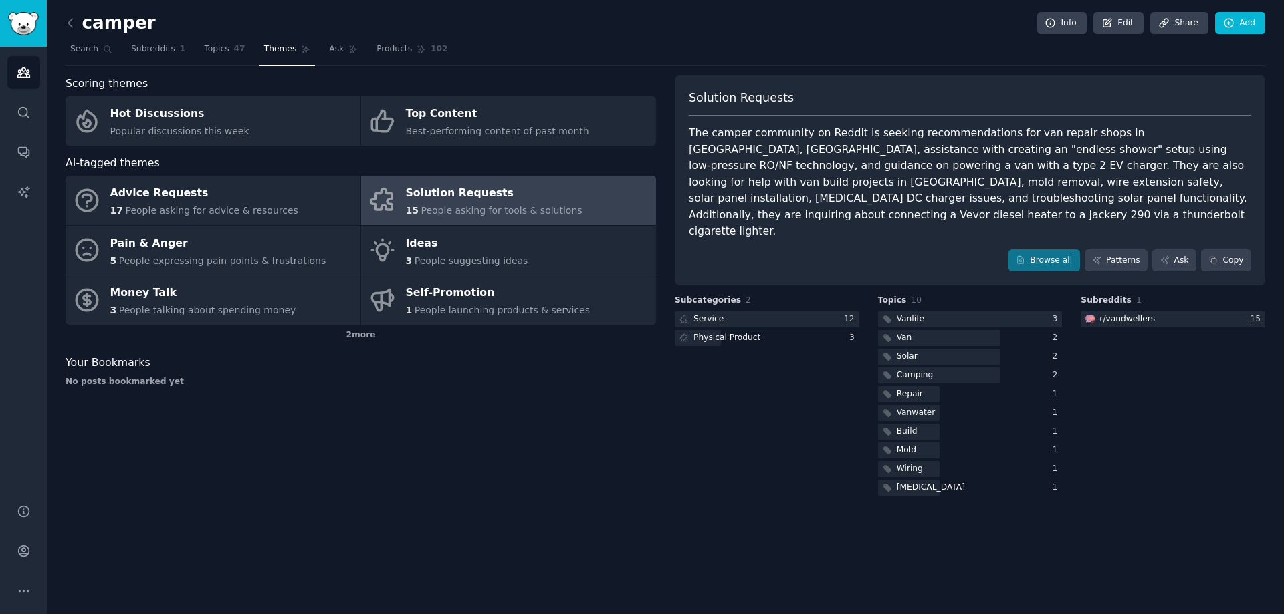
click at [711, 25] on div "camper Info Edit Share Add" at bounding box center [665, 25] width 1199 height 27
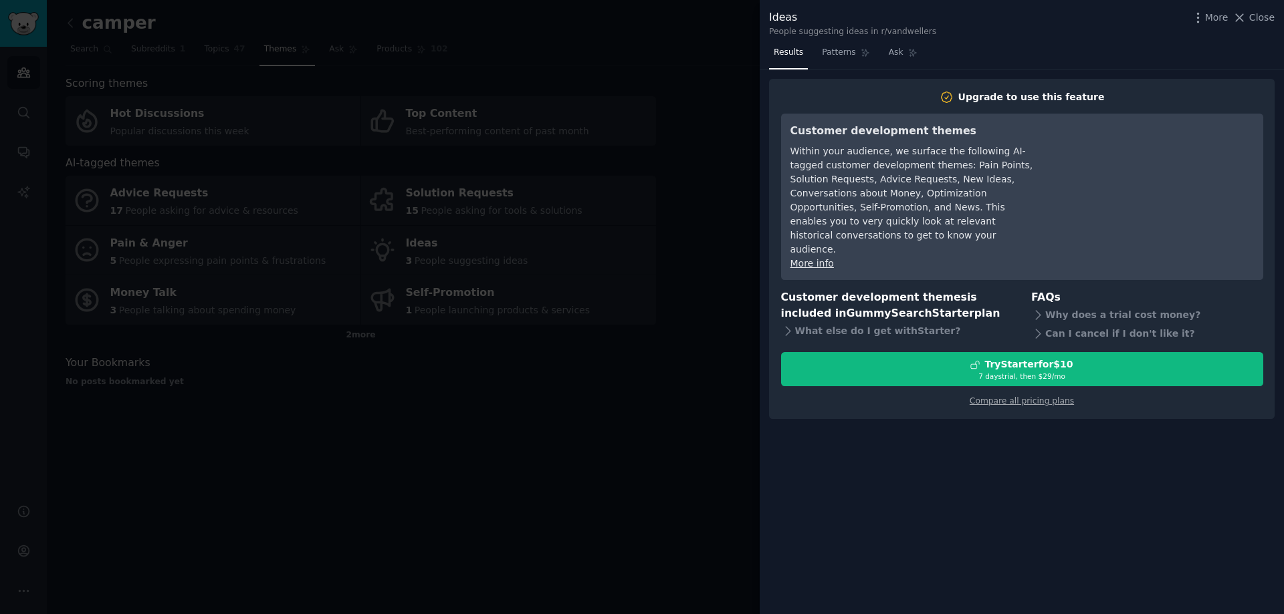
click at [697, 69] on div at bounding box center [642, 307] width 1284 height 614
